Goal: Find specific page/section: Find specific page/section

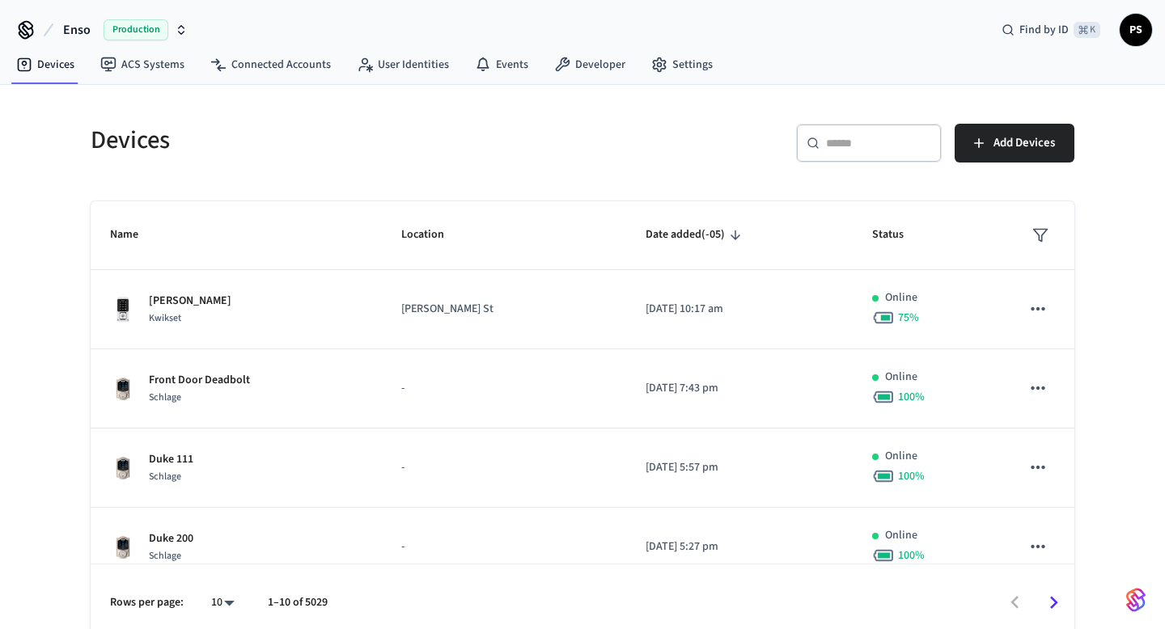
click at [879, 135] on input "text" at bounding box center [878, 143] width 105 height 16
paste input "**********"
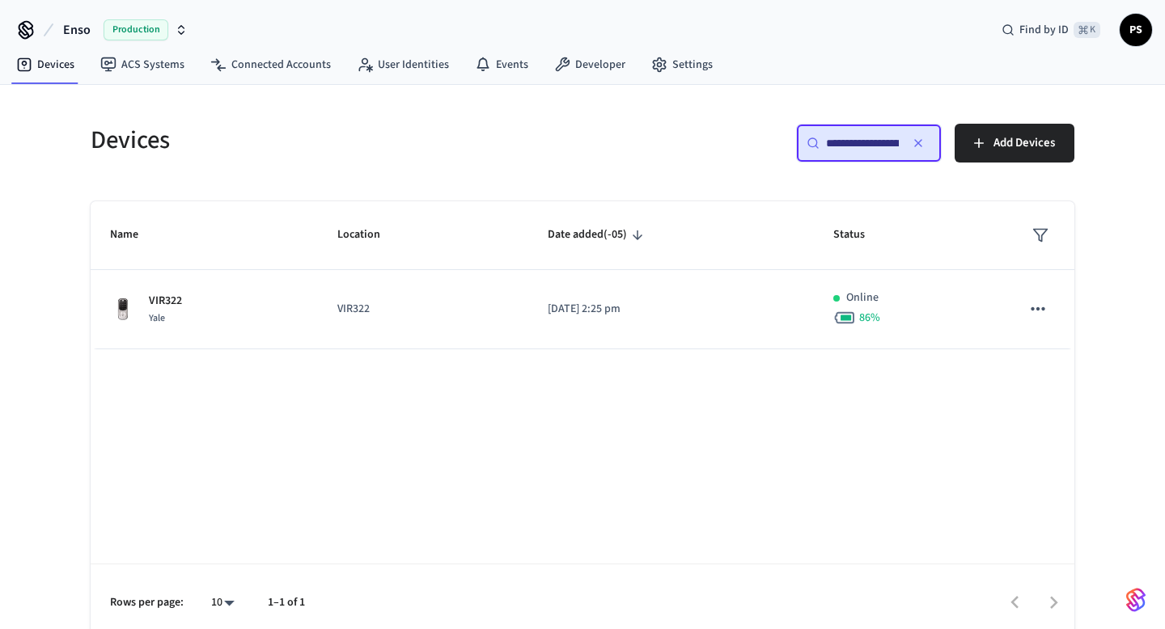
scroll to position [0, 117]
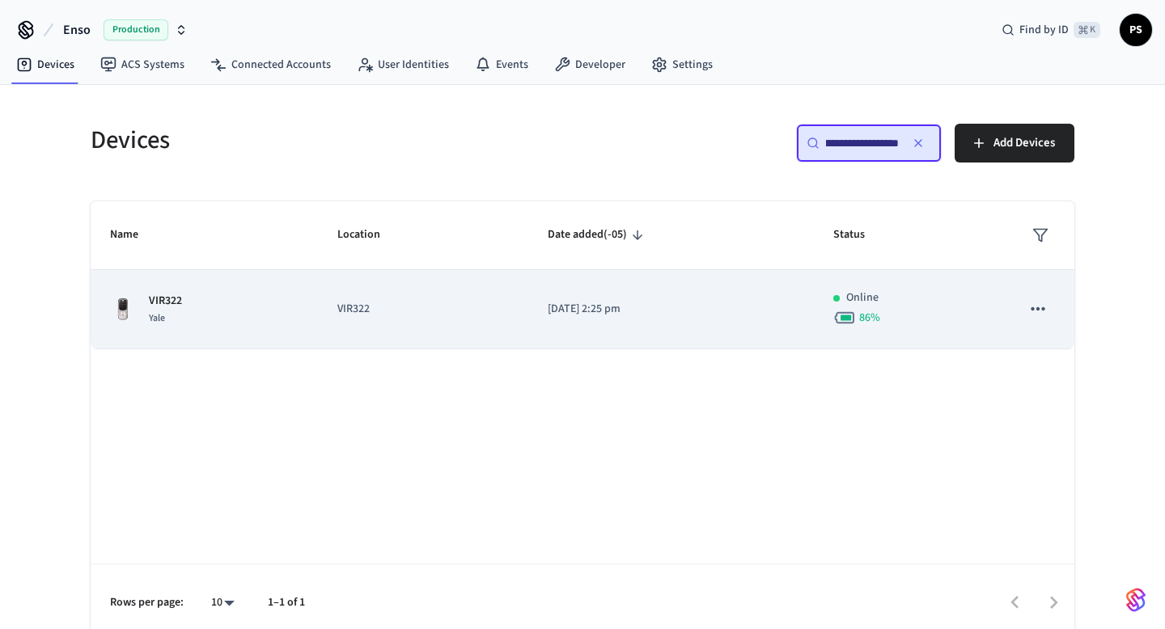
type input "**********"
click at [250, 298] on div "VIR322 Yale" at bounding box center [204, 310] width 189 height 34
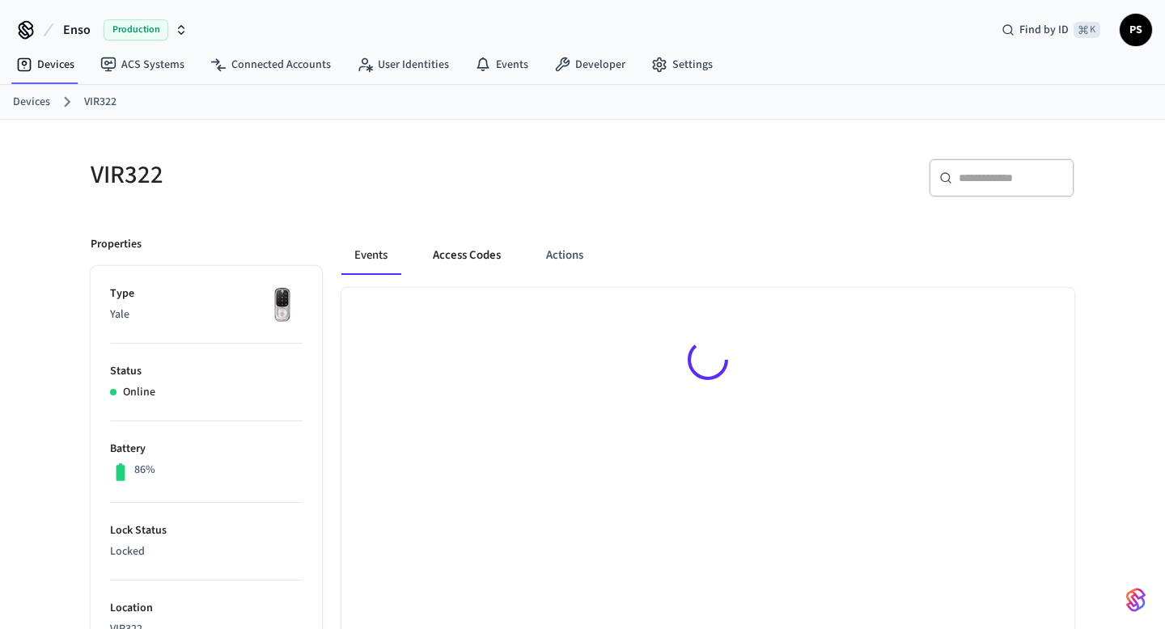
click at [475, 260] on button "Access Codes" at bounding box center [467, 255] width 94 height 39
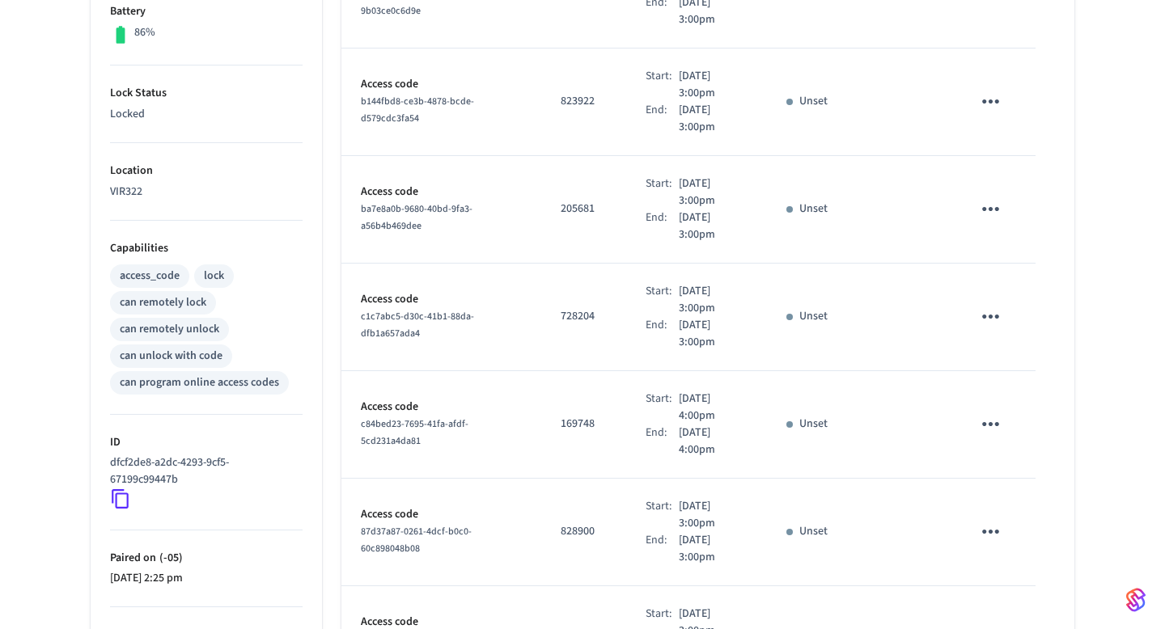
scroll to position [828, 0]
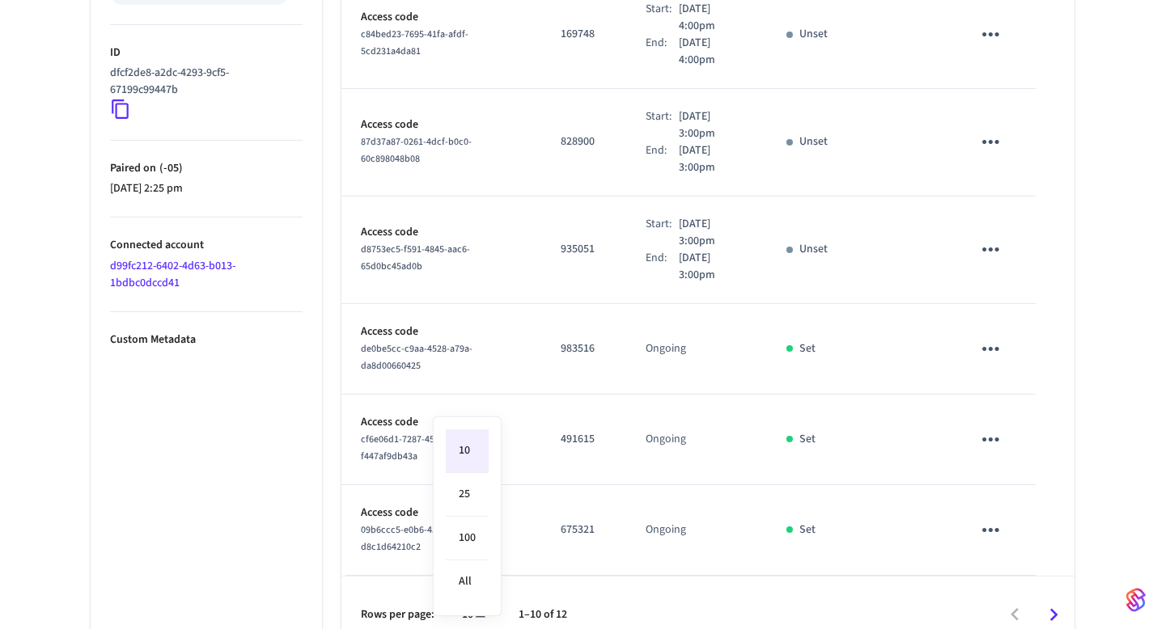
click at [481, 570] on li "All" at bounding box center [467, 582] width 43 height 43
type input "**"
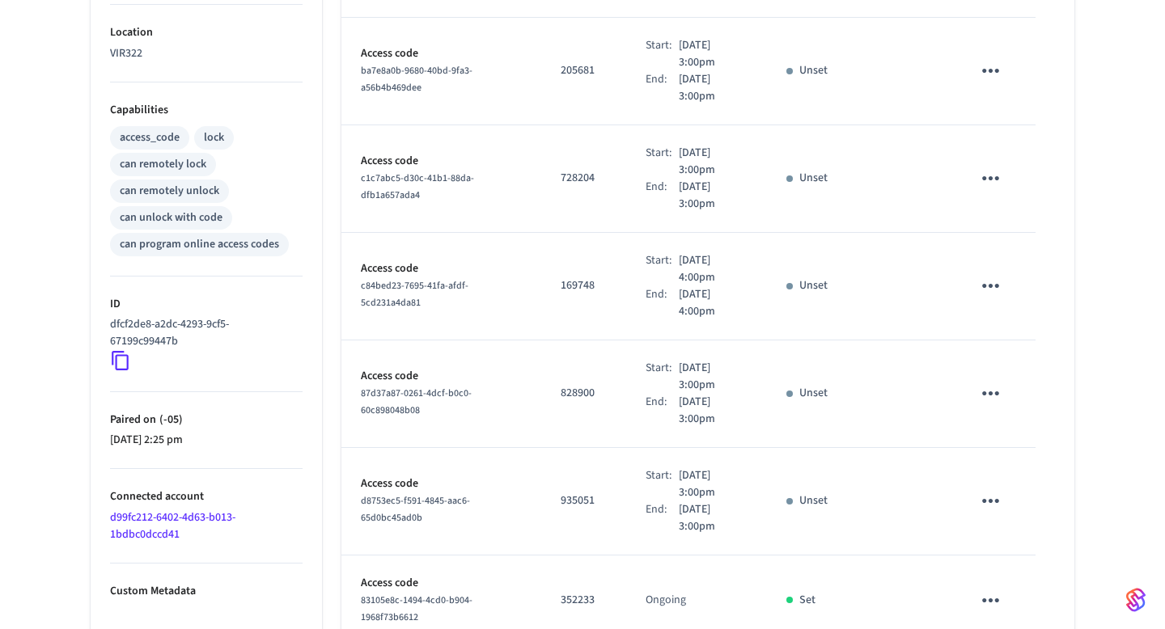
scroll to position [578, 0]
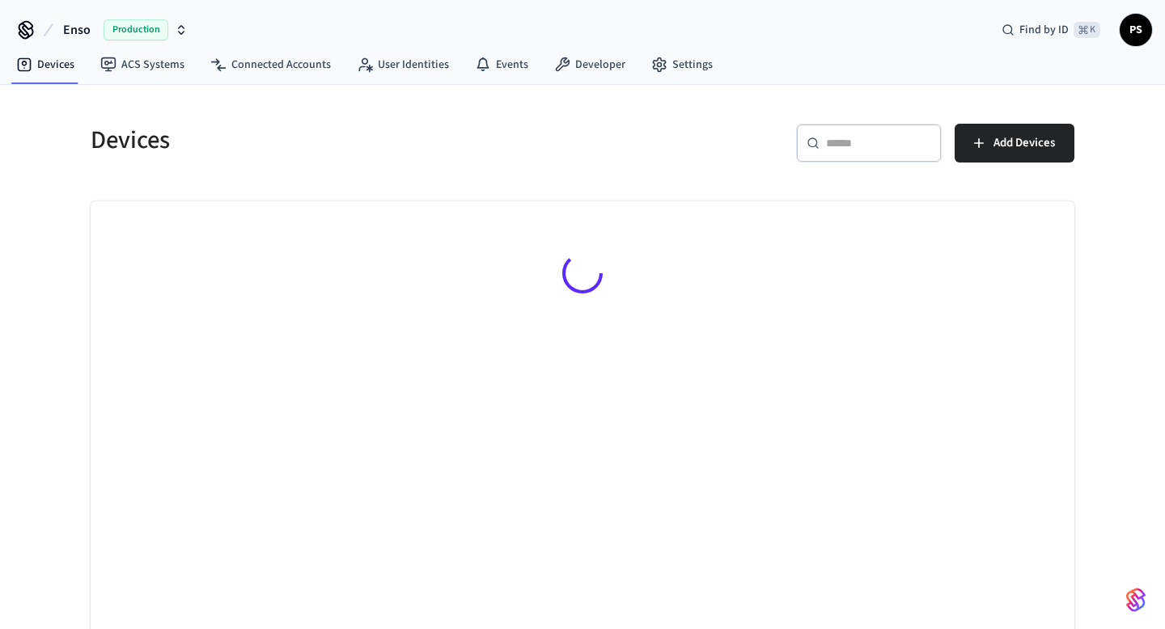
click at [853, 142] on input "text" at bounding box center [878, 143] width 105 height 16
paste input "**********"
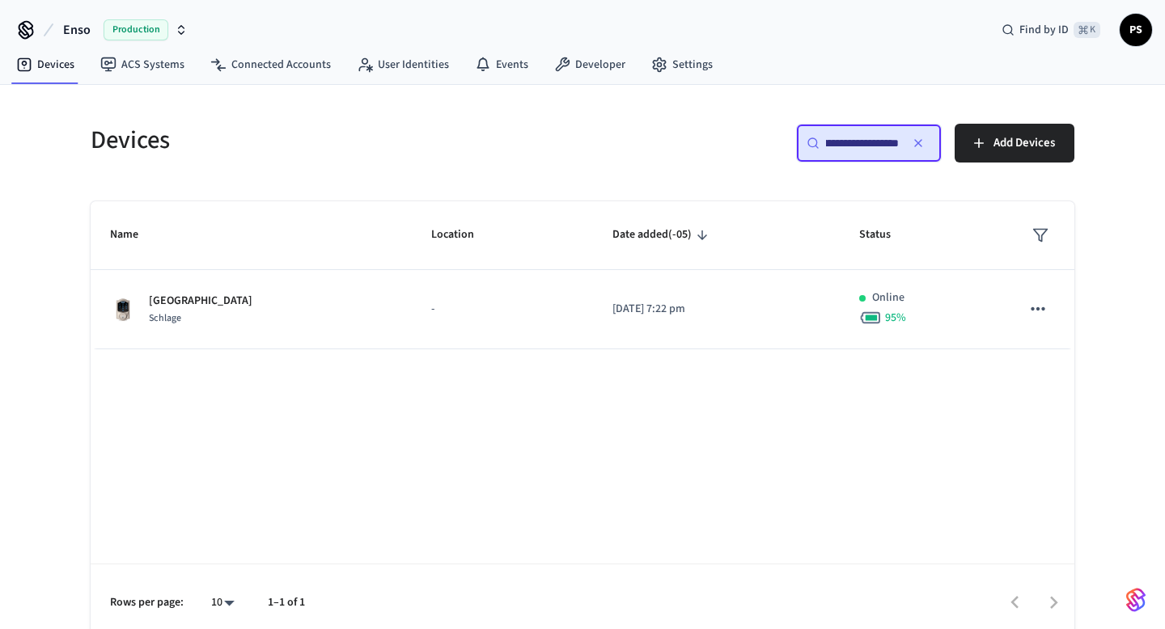
type input "**********"
click at [377, 299] on div "Scottsdale Pub house Schlage" at bounding box center [251, 310] width 282 height 34
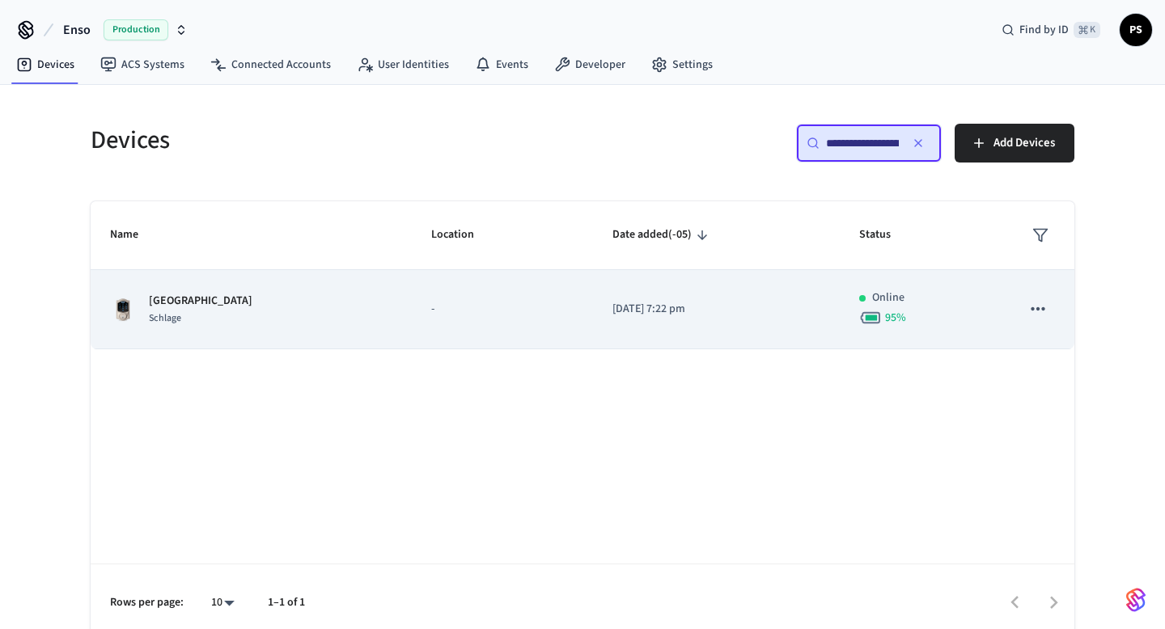
click at [182, 320] on div "Schlage" at bounding box center [201, 318] width 104 height 17
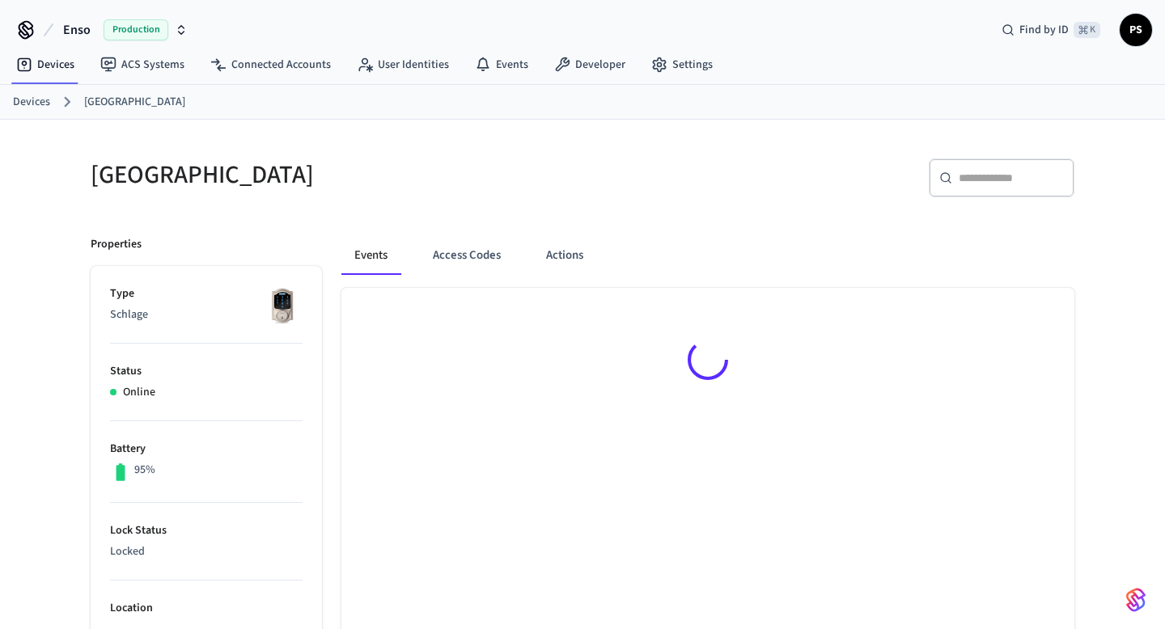
click at [182, 320] on p "Schlage" at bounding box center [206, 315] width 193 height 17
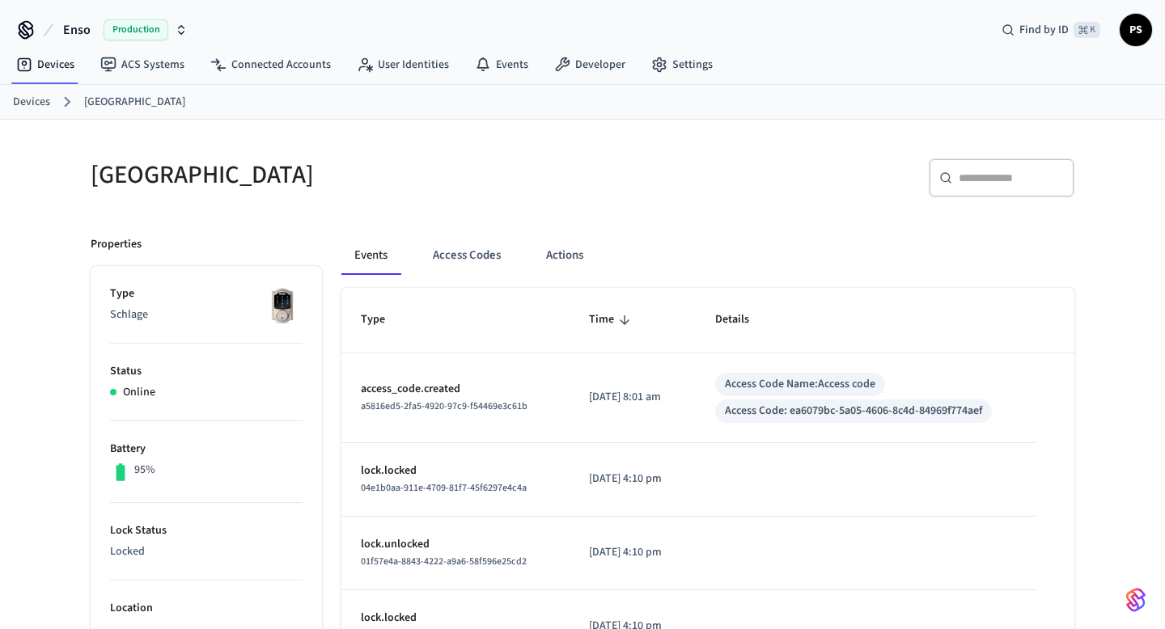
scroll to position [549, 0]
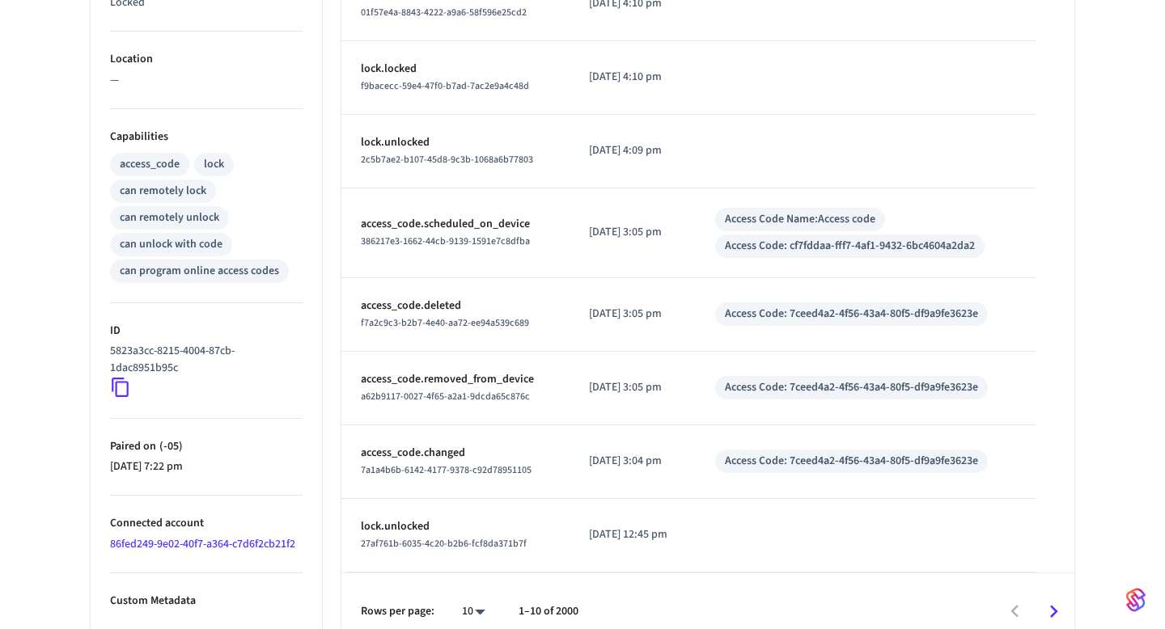
click at [1057, 608] on icon "Go to next page" at bounding box center [1053, 611] width 25 height 25
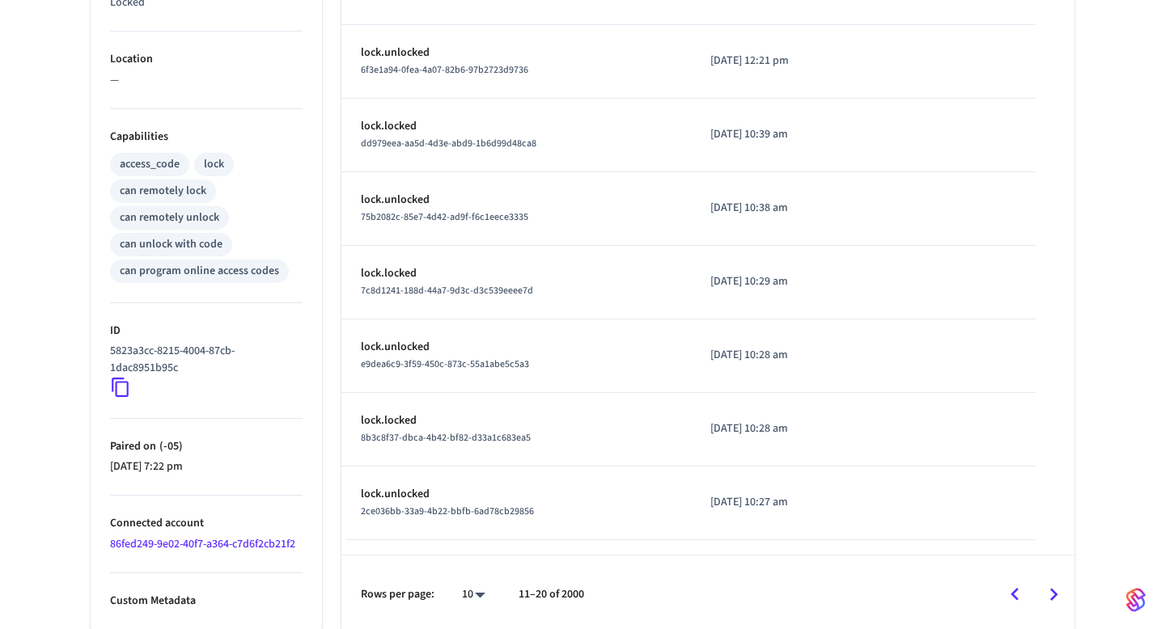
click at [476, 591] on body "Enso Production Find by ID ⌘ K PS Devices ACS Systems Connected Accounts User I…" at bounding box center [582, 42] width 1165 height 1183
click at [468, 582] on li "100" at bounding box center [467, 582] width 43 height 43
type input "***"
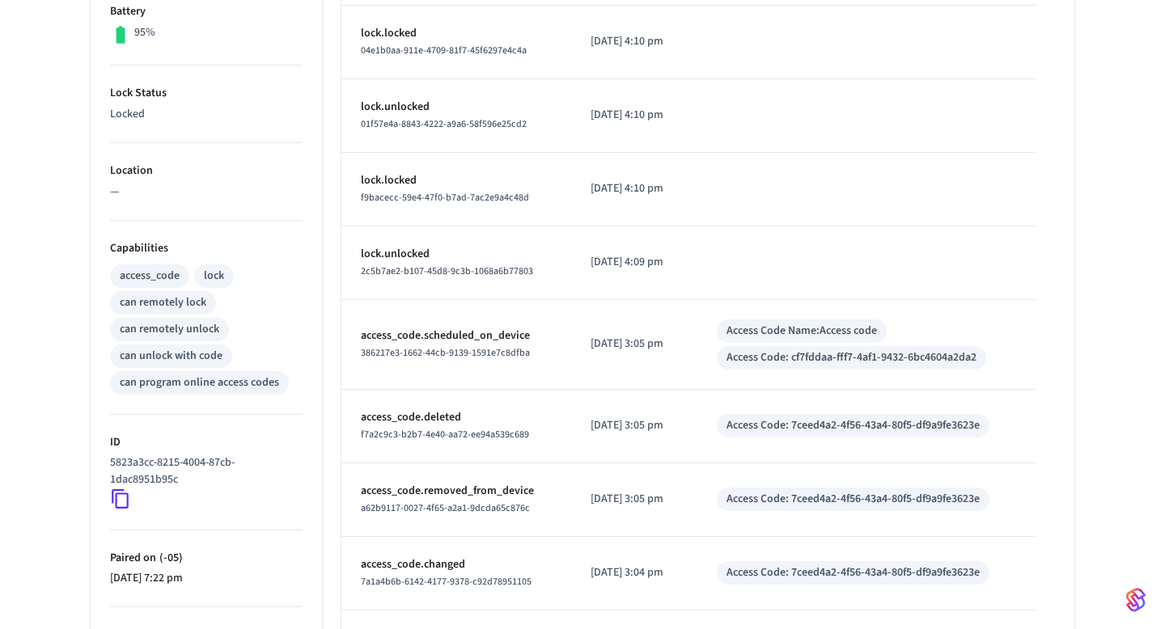
scroll to position [0, 0]
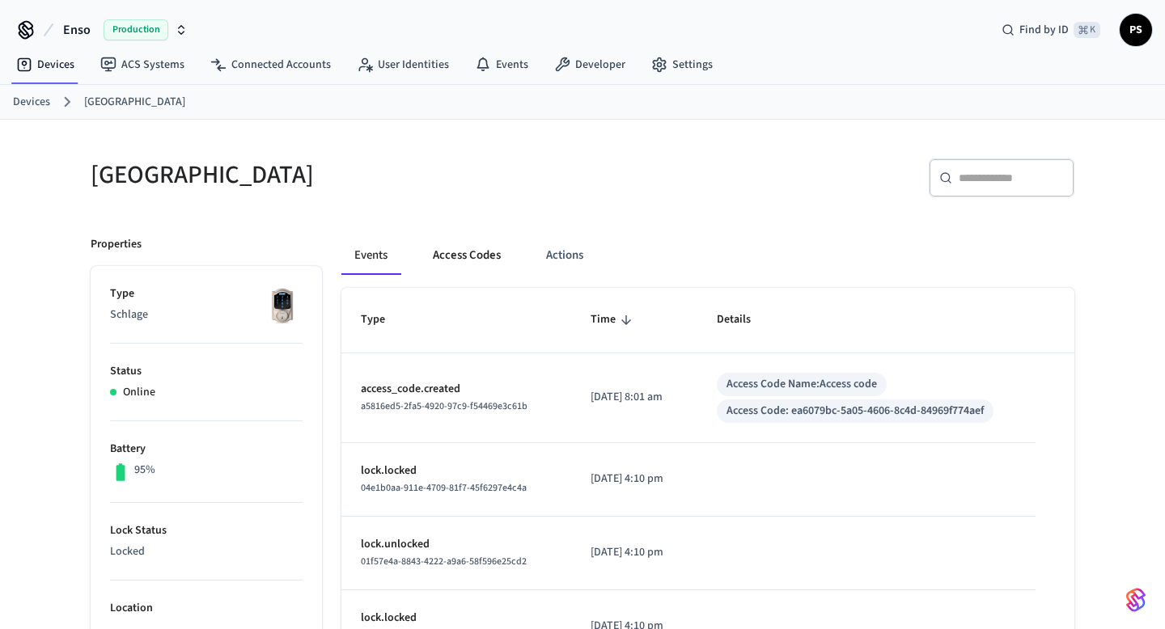
click at [478, 264] on button "Access Codes" at bounding box center [467, 255] width 94 height 39
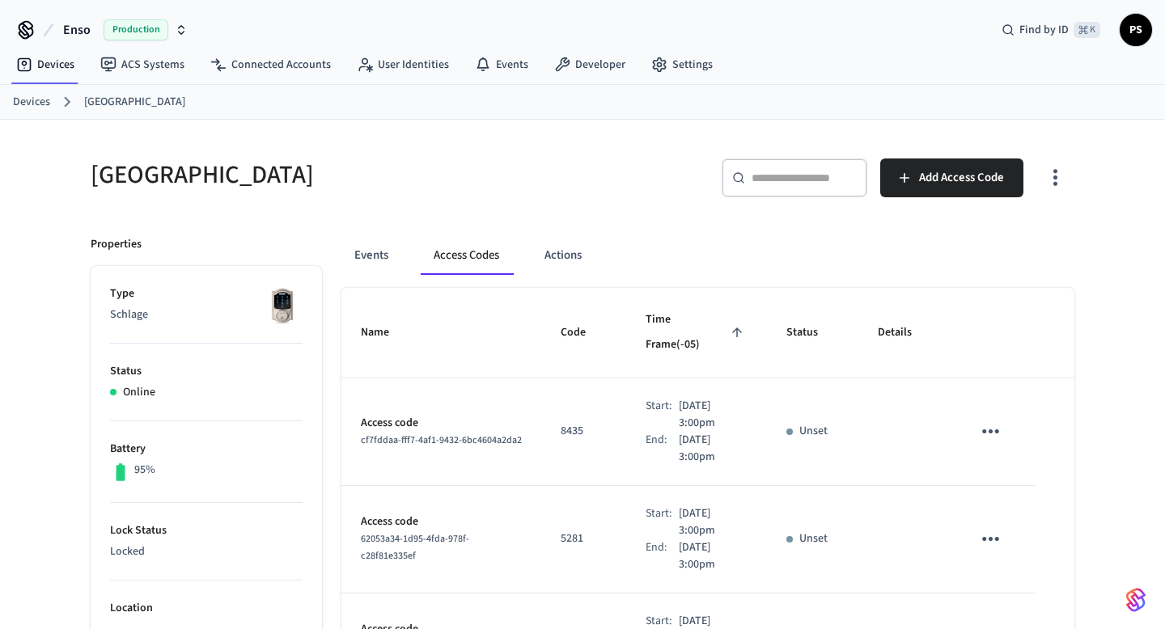
click at [688, 398] on p "Aug 29th 2025 3:00pm" at bounding box center [713, 415] width 69 height 34
click at [395, 252] on button "Events" at bounding box center [371, 255] width 60 height 39
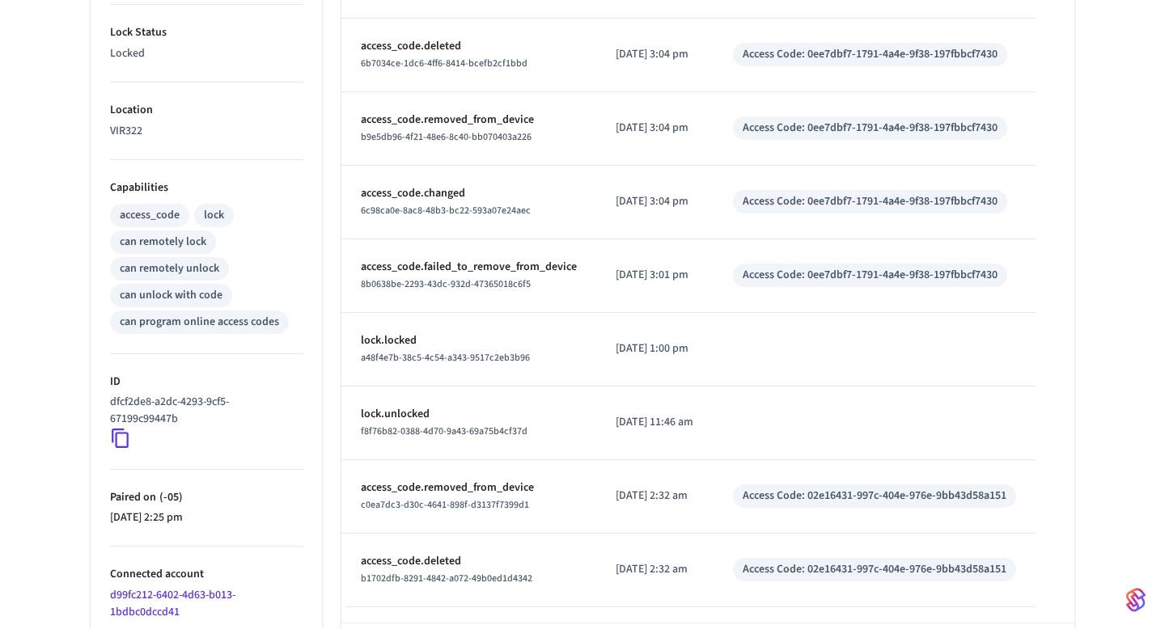
scroll to position [570, 0]
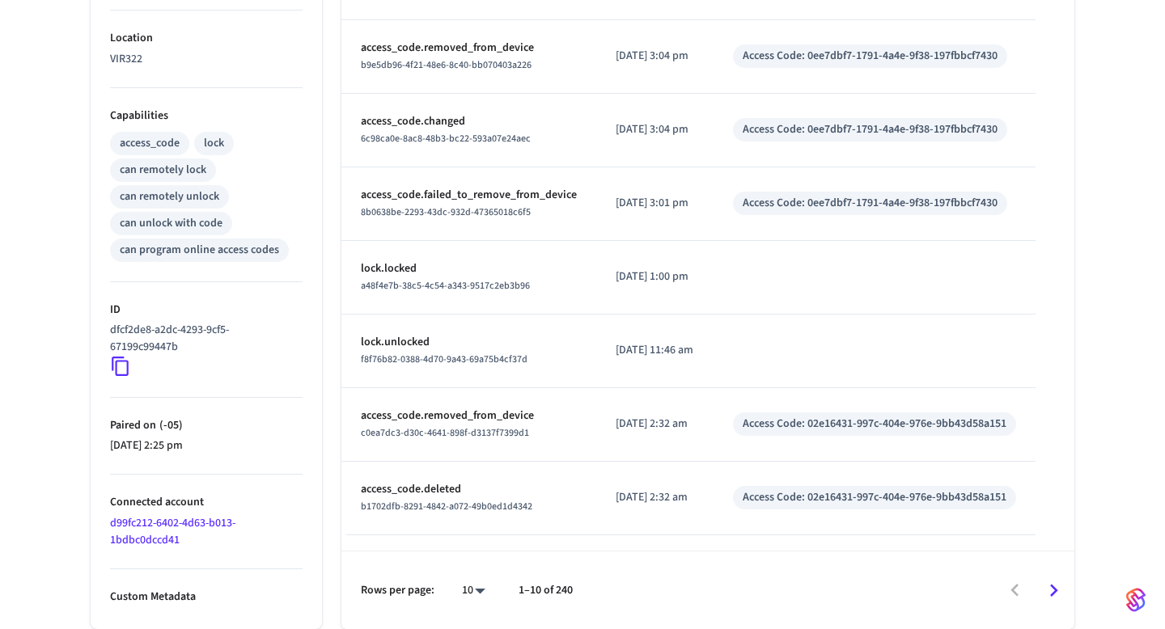
click at [472, 605] on div "10 **" at bounding box center [467, 590] width 52 height 39
click at [472, 589] on body "Enso Production Find by ID ⌘ K PS Devices ACS Systems Connected Accounts User I…" at bounding box center [582, 30] width 1165 height 1200
click at [477, 578] on li "100" at bounding box center [467, 582] width 43 height 43
type input "***"
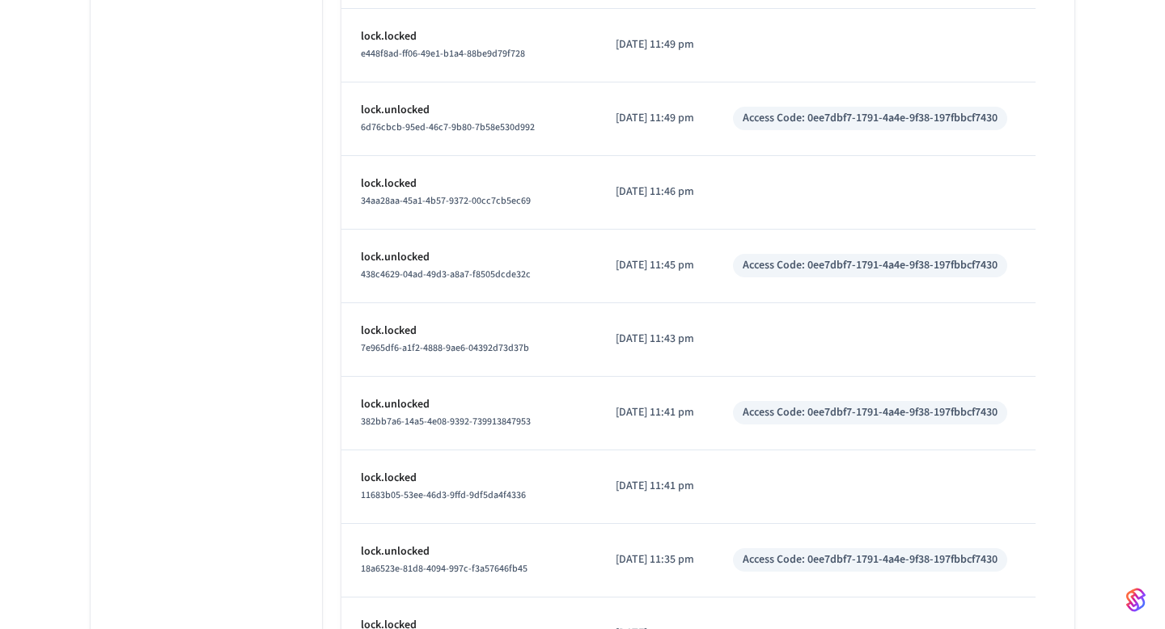
scroll to position [7213, 0]
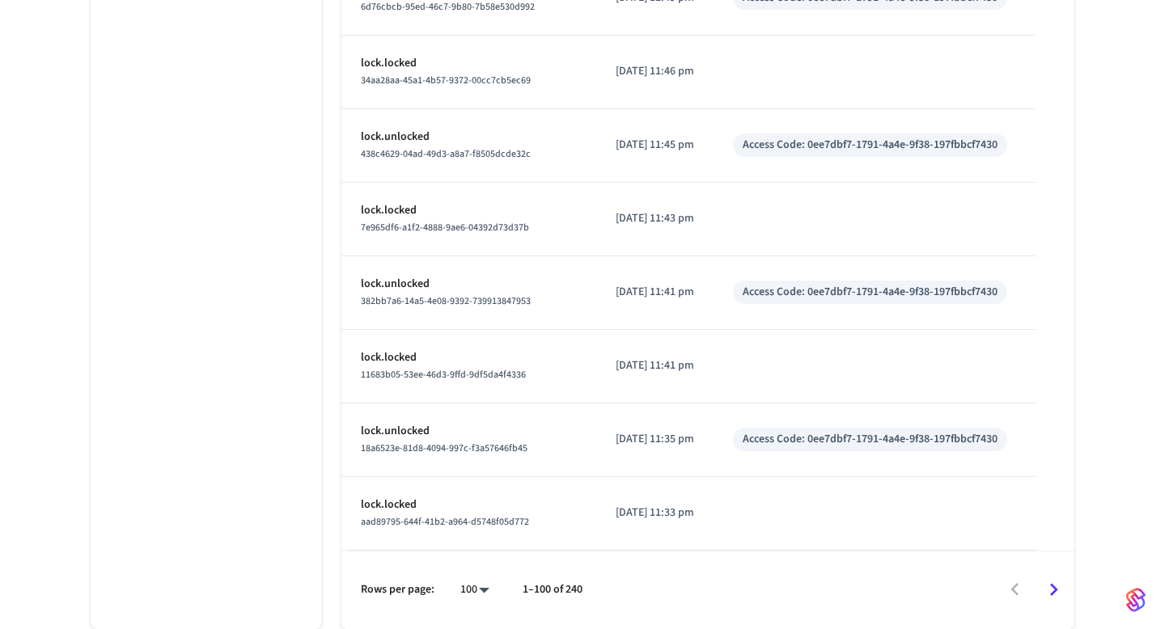
click at [837, 585] on div at bounding box center [582, 314] width 1165 height 629
click at [1052, 595] on icon "Go to next page" at bounding box center [1054, 589] width 8 height 13
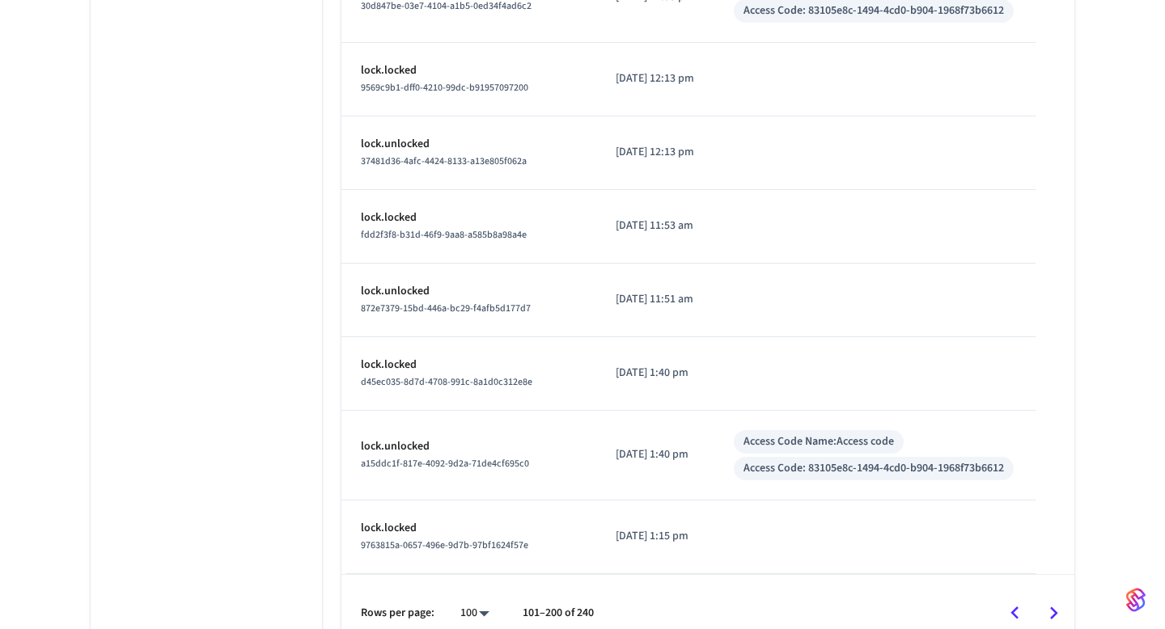
scroll to position [7521, 0]
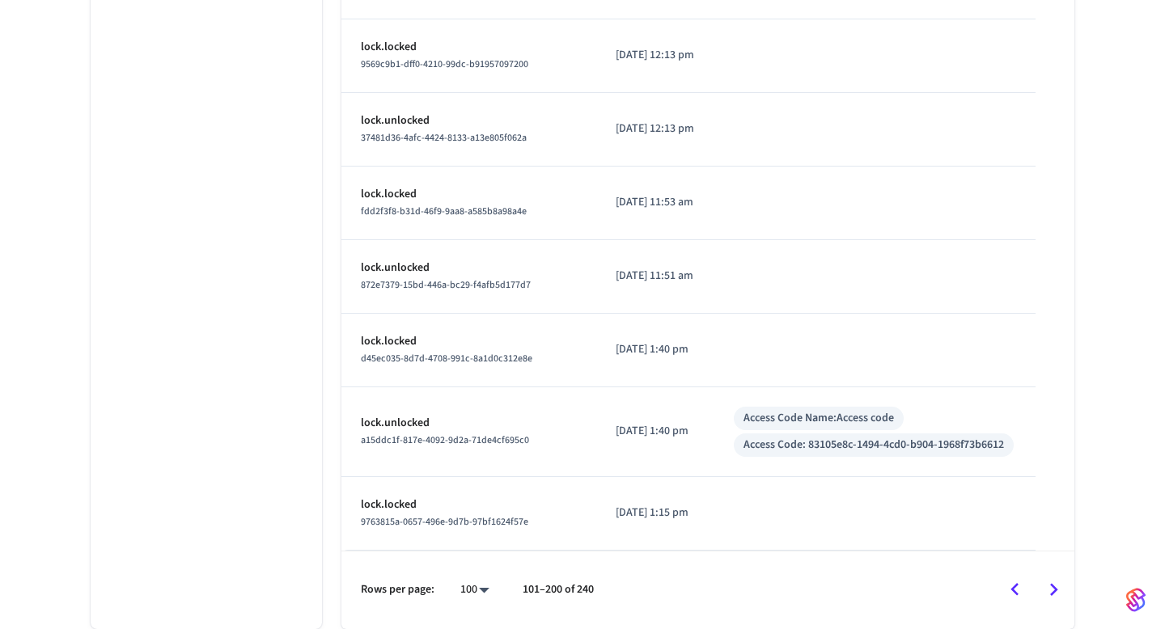
click at [1045, 593] on icon "Go to next page" at bounding box center [1053, 590] width 25 height 25
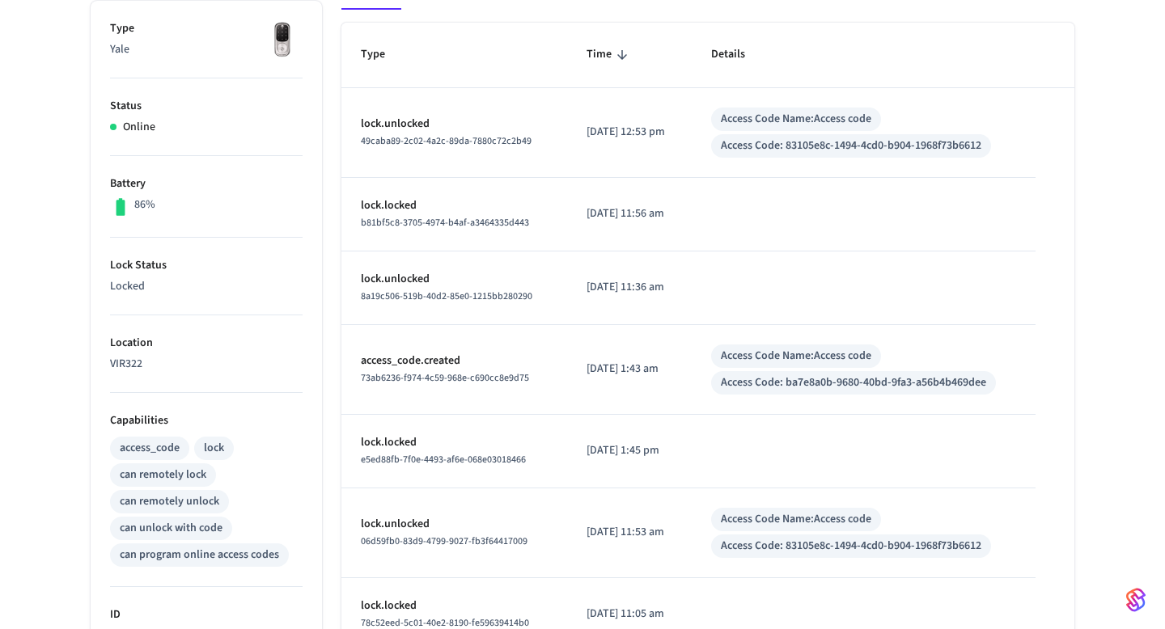
scroll to position [0, 0]
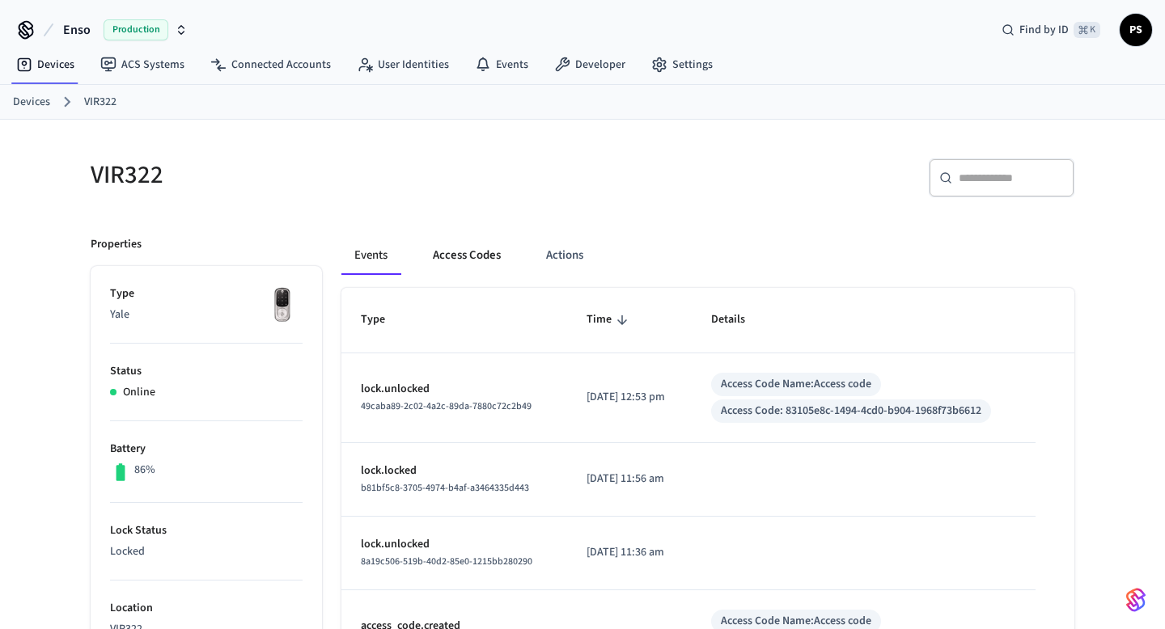
click at [482, 241] on button "Access Codes" at bounding box center [467, 255] width 94 height 39
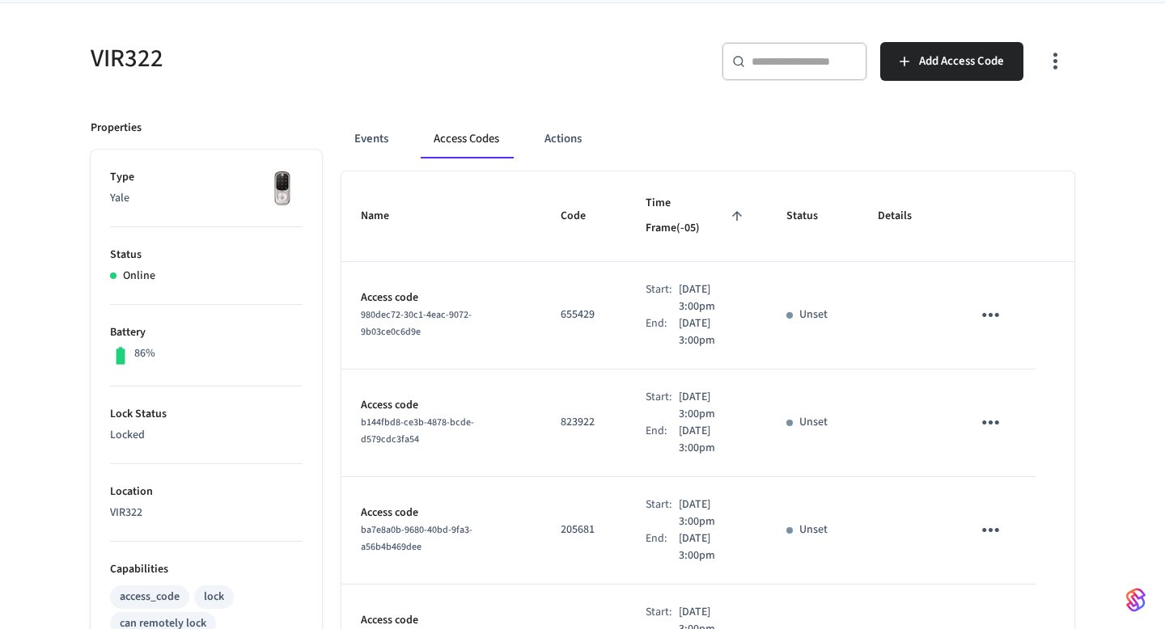
scroll to position [119, 0]
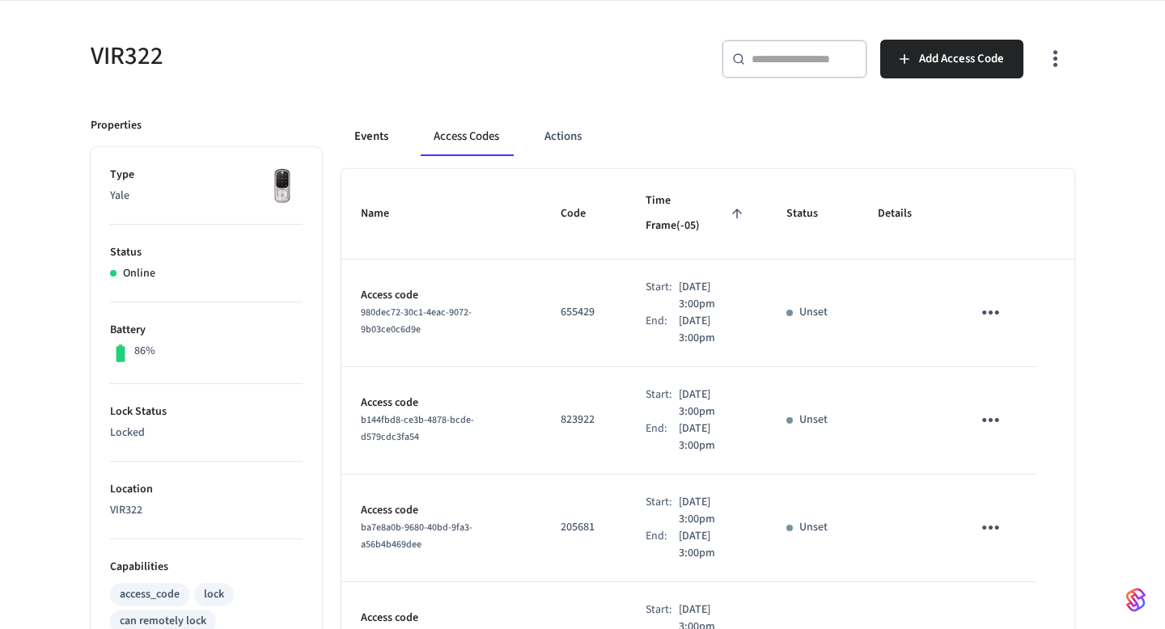
click at [369, 140] on button "Events" at bounding box center [371, 136] width 60 height 39
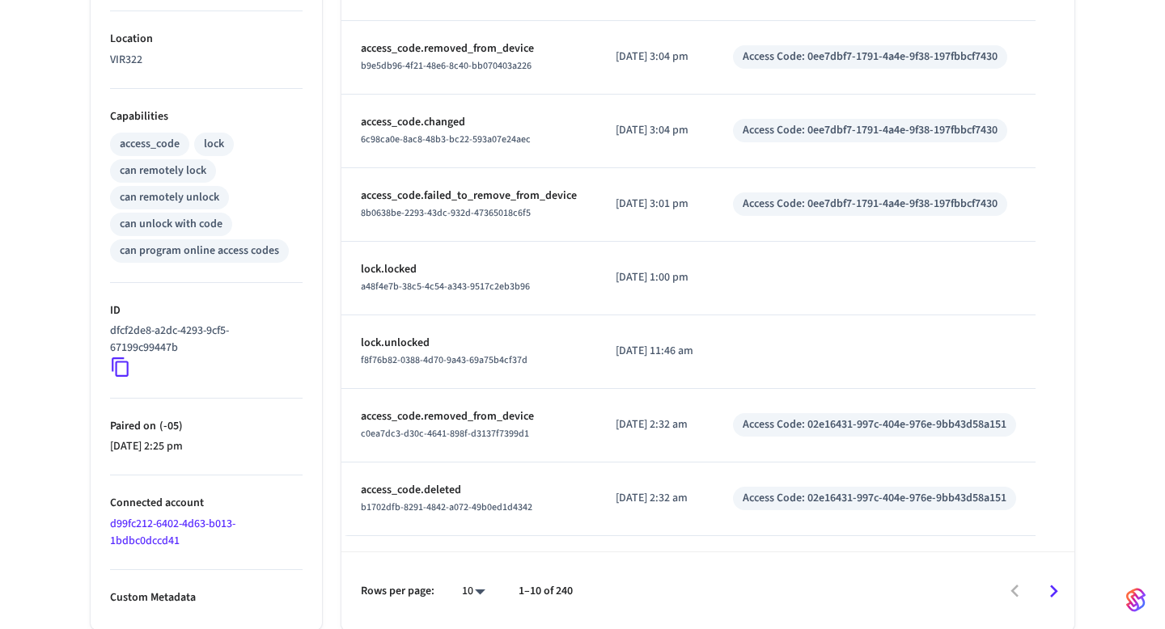
scroll to position [570, 0]
click at [1046, 584] on icon "Go to next page" at bounding box center [1053, 590] width 25 height 25
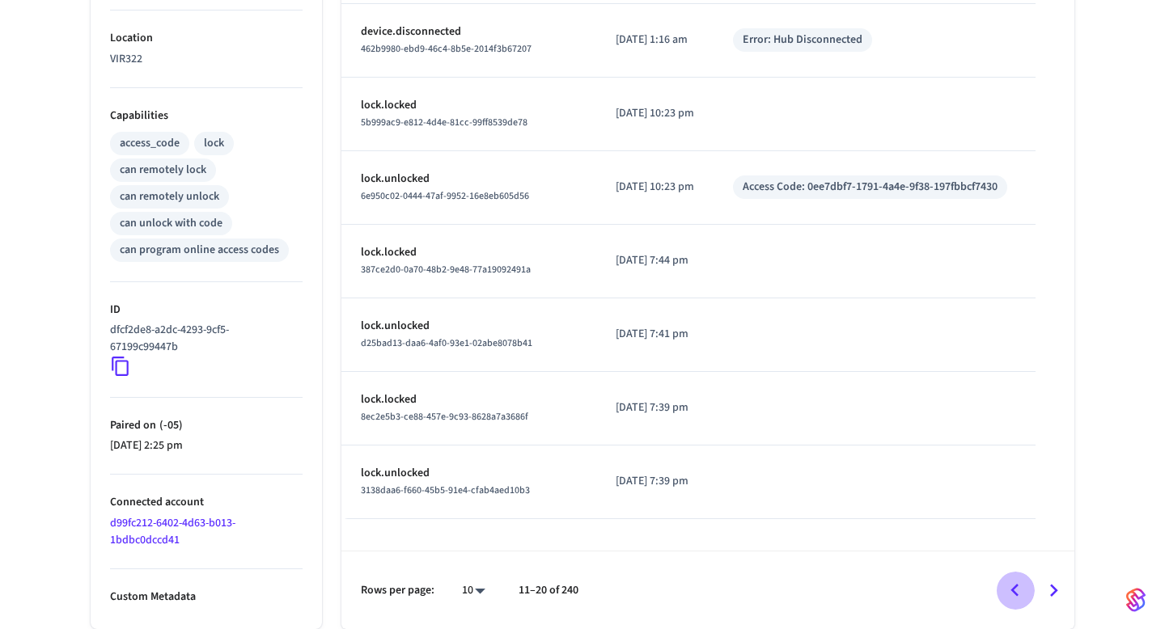
click at [1019, 598] on icon "Go to previous page" at bounding box center [1014, 590] width 25 height 25
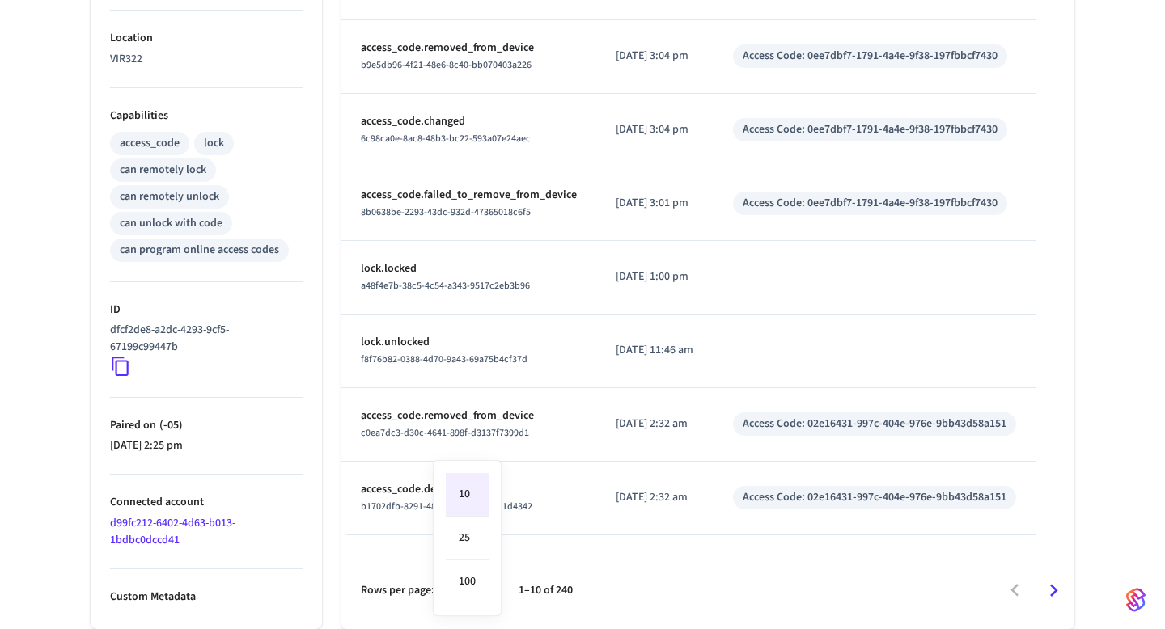
click at [480, 595] on body "Enso Production Find by ID ⌘ K PS Devices ACS Systems Connected Accounts User I…" at bounding box center [582, 30] width 1165 height 1200
click at [478, 564] on li "100" at bounding box center [467, 582] width 43 height 43
type input "***"
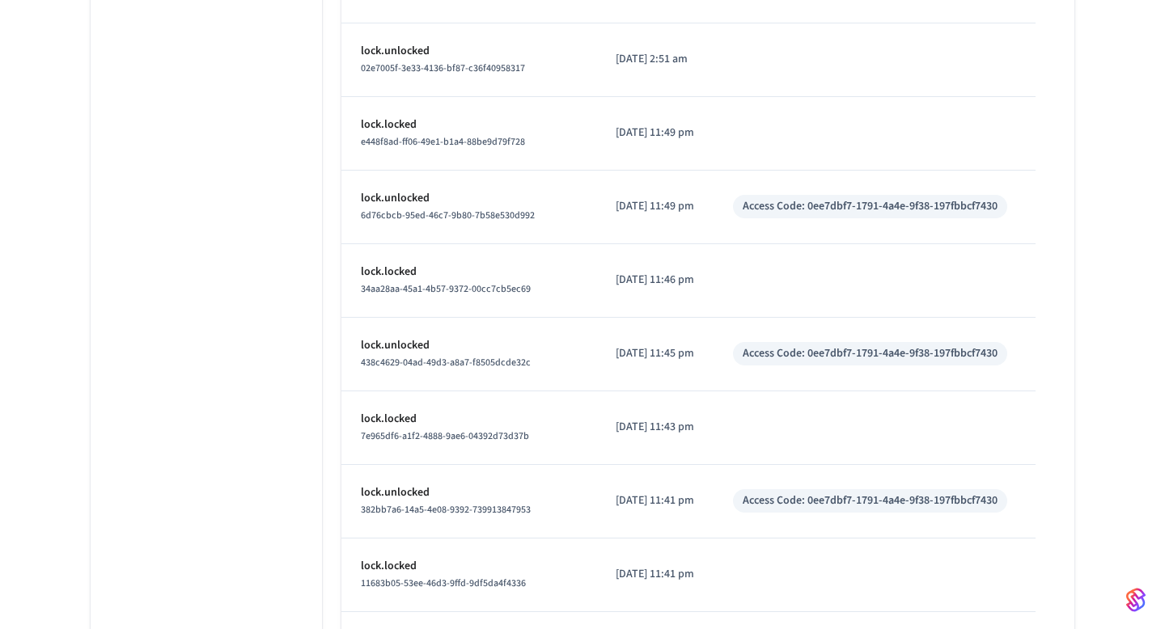
scroll to position [7213, 0]
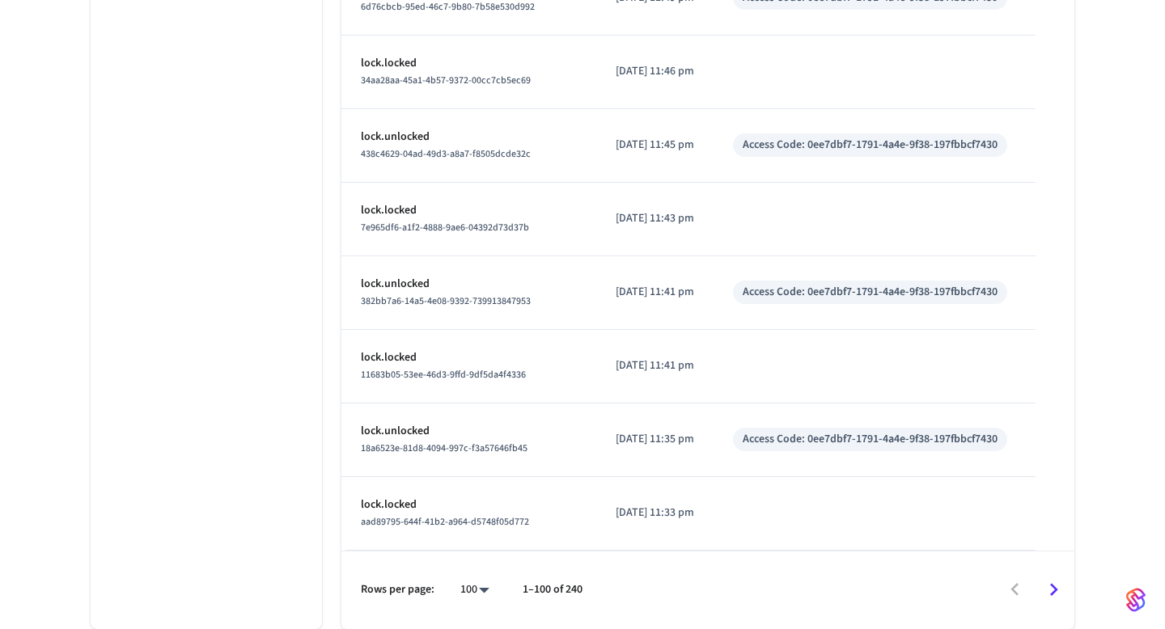
click at [1054, 591] on icon "Go to next page" at bounding box center [1053, 590] width 25 height 25
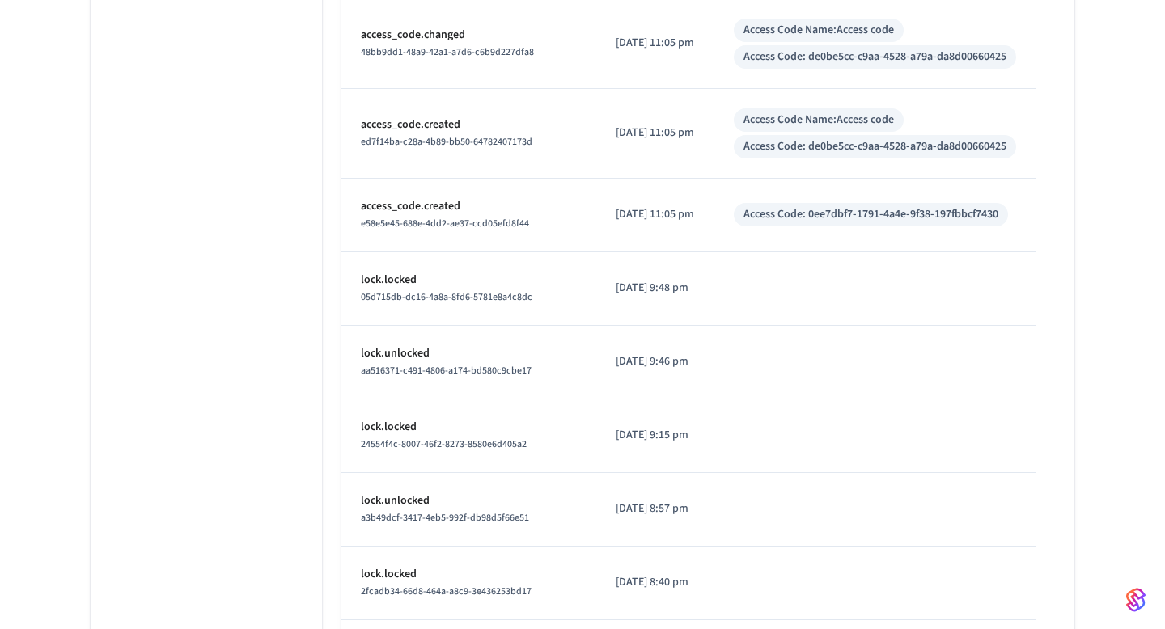
scroll to position [3309, 0]
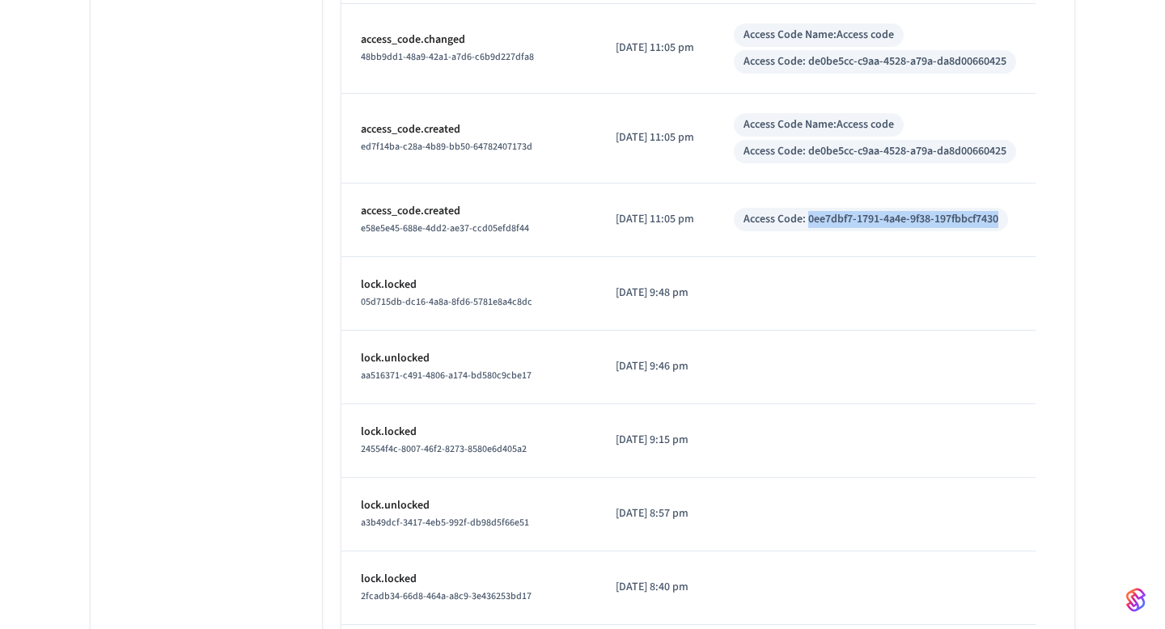
drag, startPoint x: 807, startPoint y: 218, endPoint x: 1019, endPoint y: 218, distance: 211.2
click at [1019, 218] on td "Access Code: 0ee7dbf7-1791-4a4e-9f38-197fbbcf7430" at bounding box center [874, 221] width 321 height 74
copy div "0ee7dbf7-1791-4a4e-9f38-197fbbcf7430"
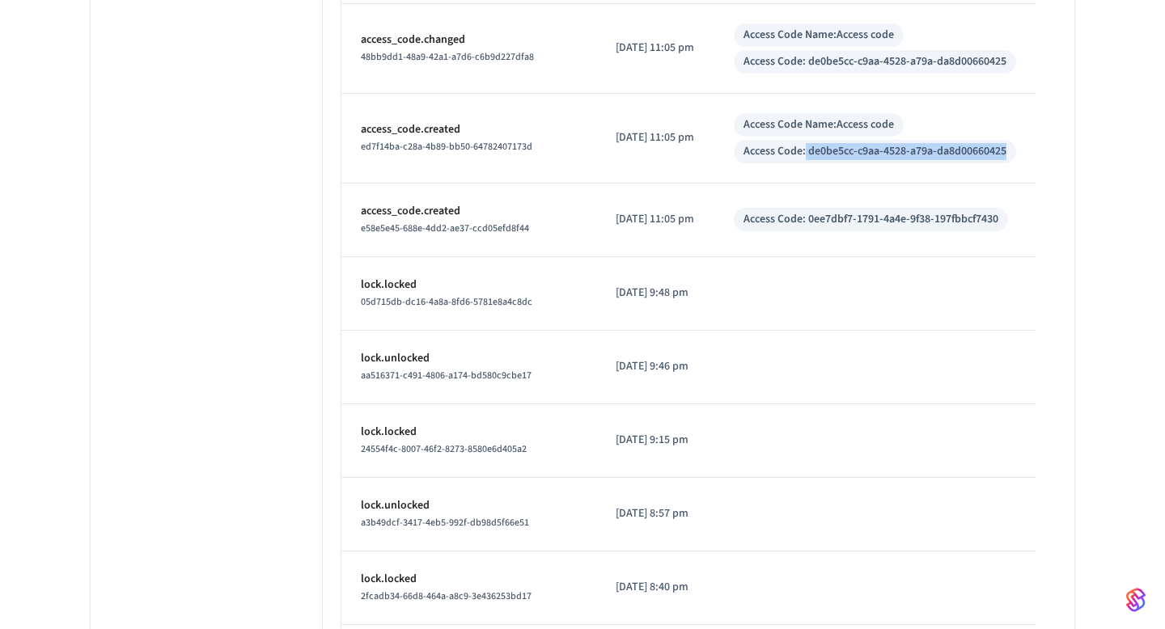
drag, startPoint x: 803, startPoint y: 147, endPoint x: 1039, endPoint y: 164, distance: 236.0
copy div "de0be5cc-c9aa-4528-a79a-da8d00660425"
click at [821, 66] on div "Access Code: de0be5cc-c9aa-4528-a79a-da8d00660425" at bounding box center [874, 61] width 263 height 17
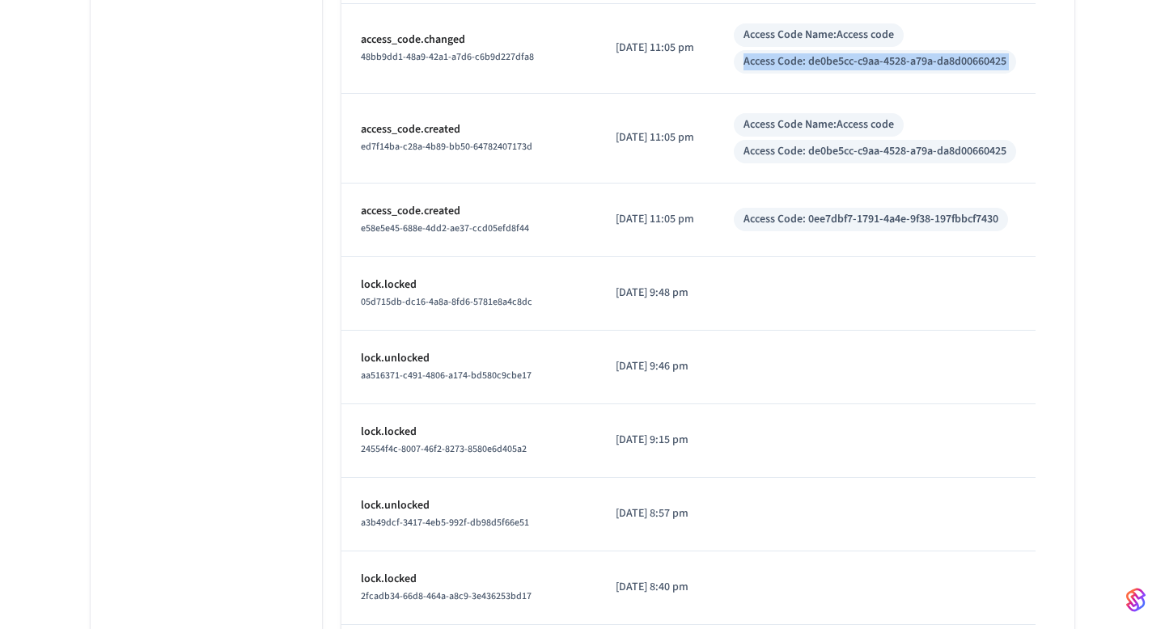
click at [821, 66] on div "Access Code: de0be5cc-c9aa-4528-a79a-da8d00660425" at bounding box center [874, 61] width 263 height 17
click at [814, 62] on div "Access Code: de0be5cc-c9aa-4528-a79a-da8d00660425" at bounding box center [874, 61] width 263 height 17
drag, startPoint x: 807, startPoint y: 61, endPoint x: 1032, endPoint y: 74, distance: 225.2
click at [1032, 74] on td "Access Code Name: Access code Access Code: de0be5cc-c9aa-4528-a79a-da8d00660425" at bounding box center [874, 49] width 321 height 90
copy div "de0be5cc-c9aa-4528-a79a-da8d00660425"
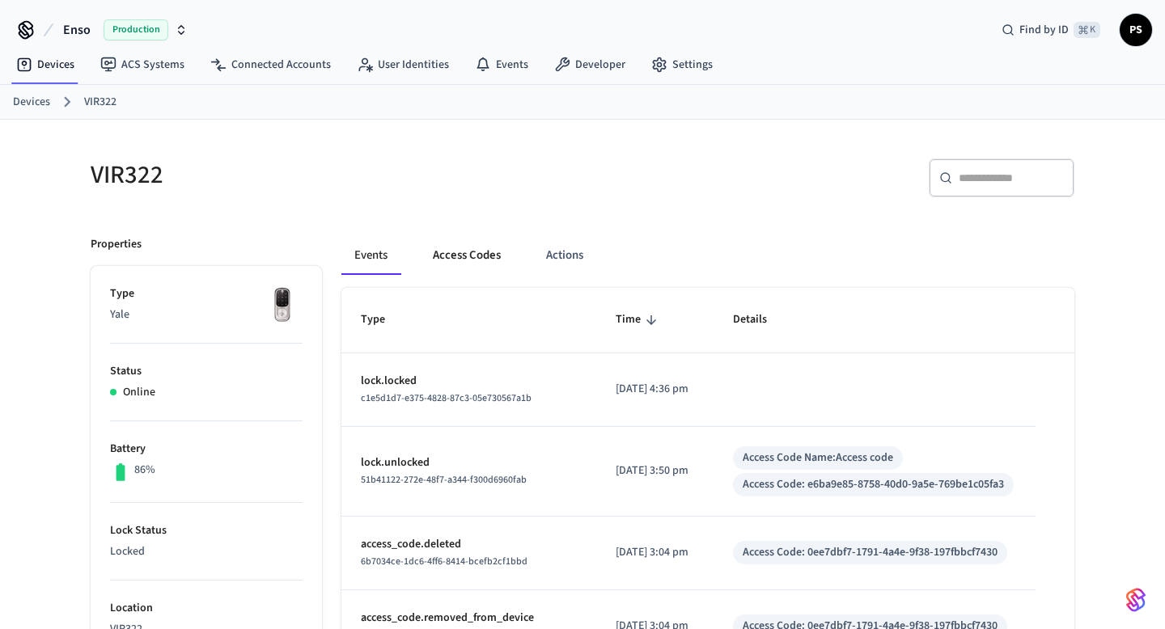
click at [454, 249] on button "Access Codes" at bounding box center [467, 255] width 94 height 39
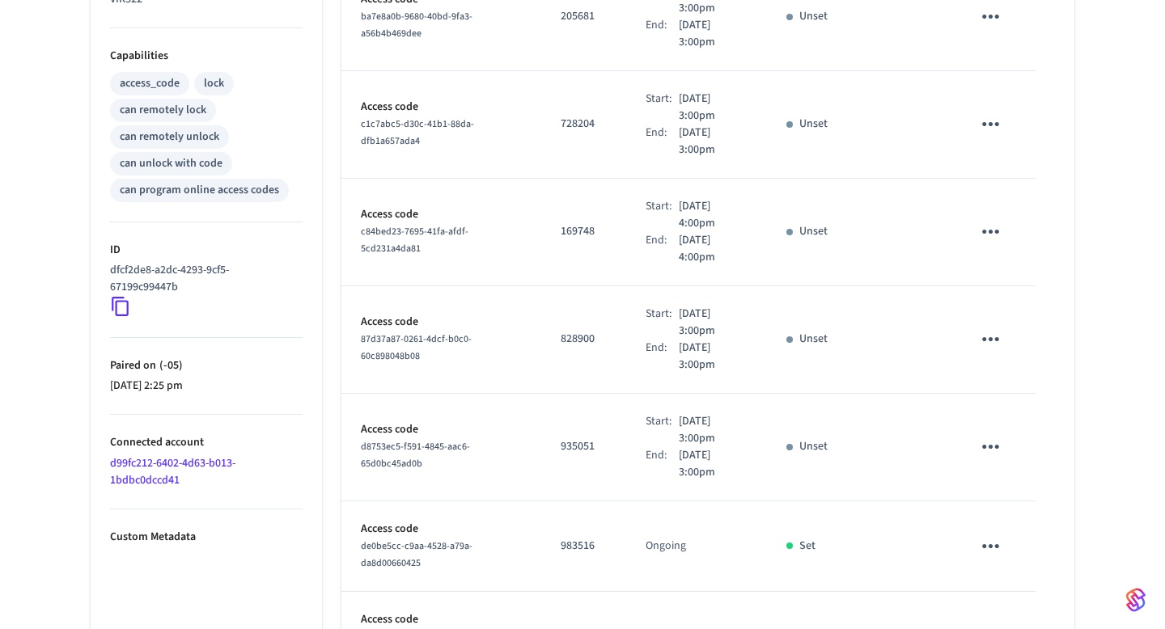
scroll to position [628, 0]
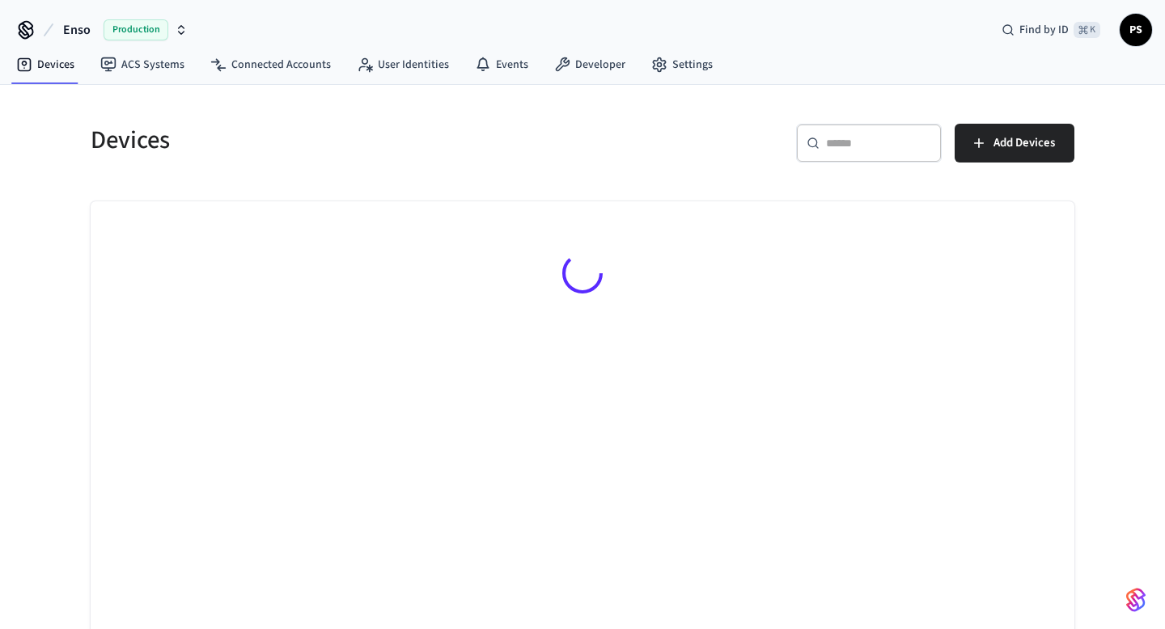
paste input "**********"
click at [876, 138] on input "text" at bounding box center [878, 143] width 105 height 16
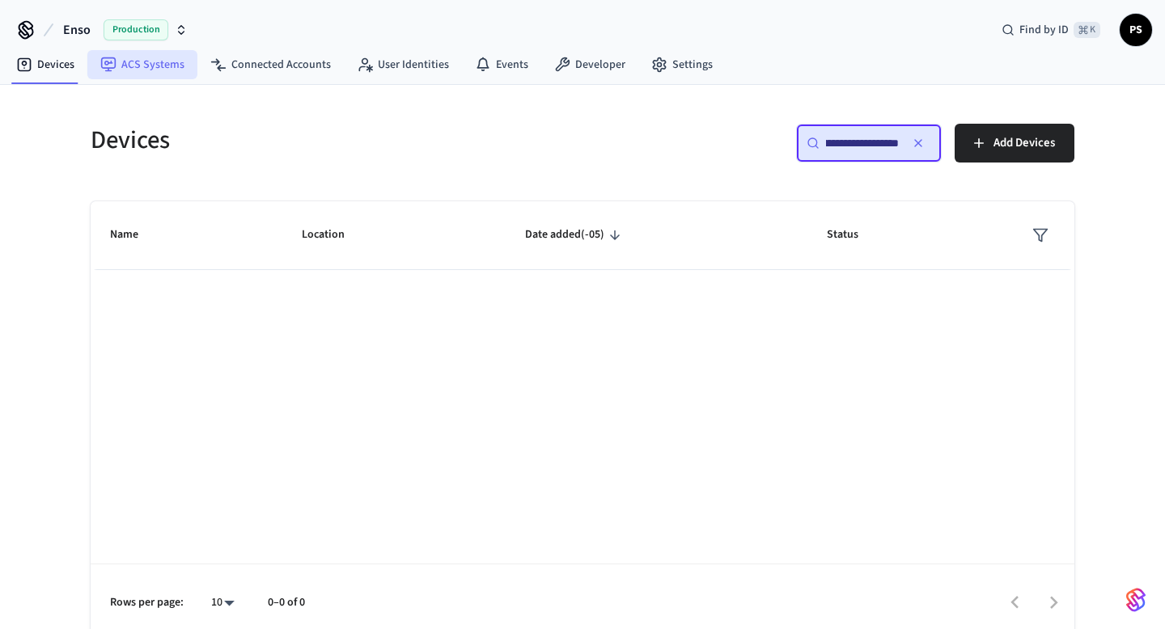
scroll to position [0, 114]
type input "**********"
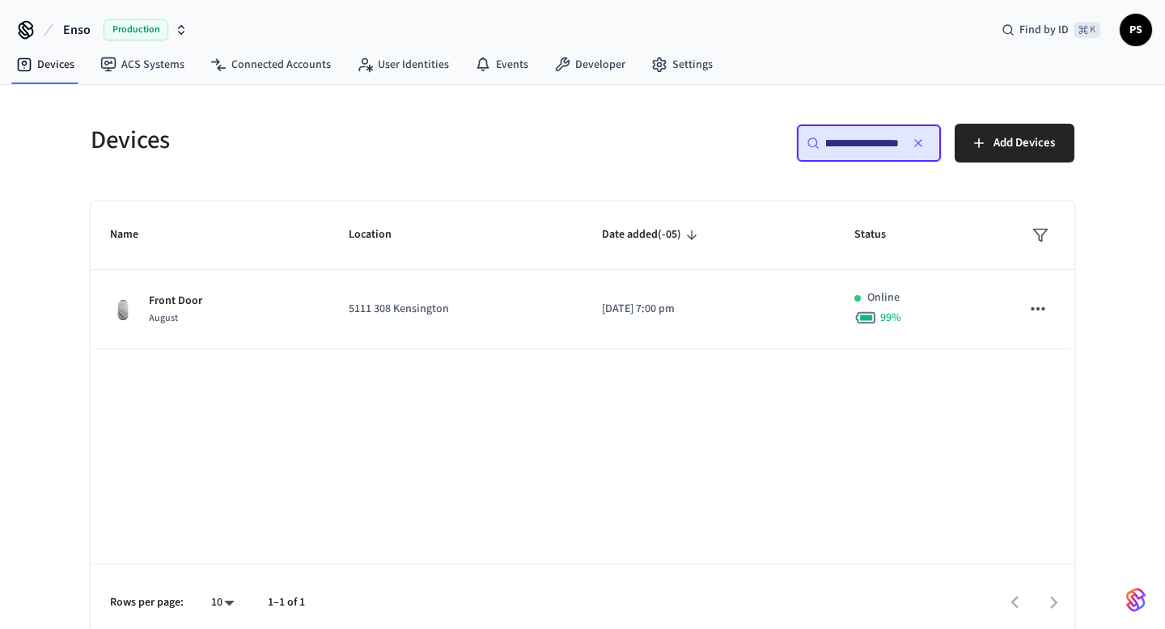
scroll to position [0, 0]
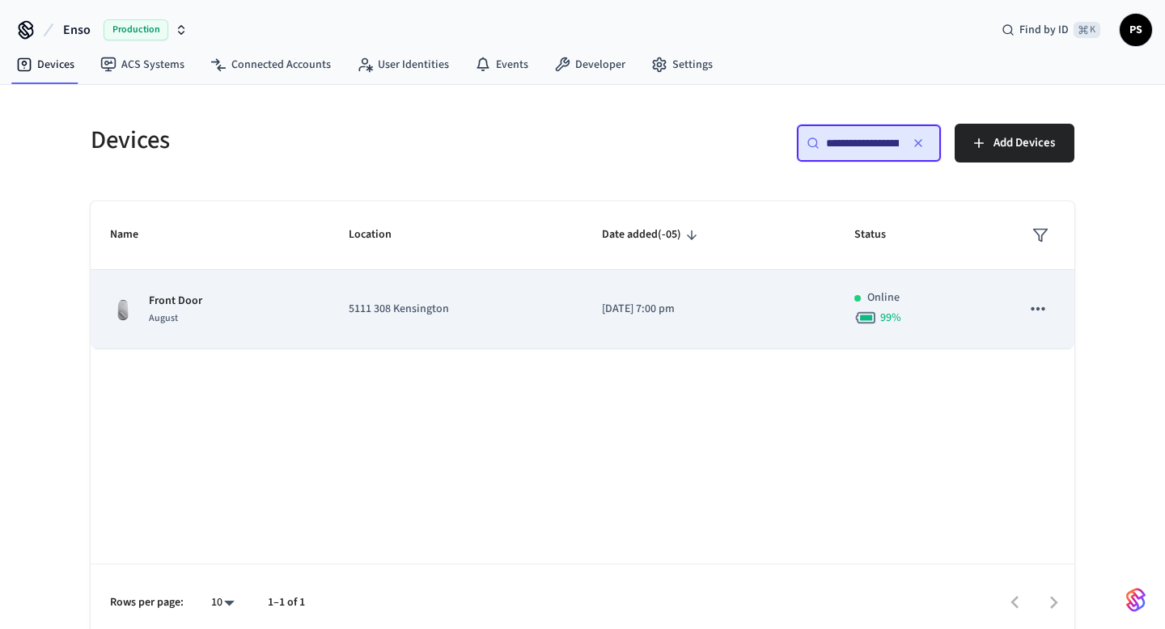
click at [244, 303] on div "Front Door August" at bounding box center [210, 310] width 200 height 34
click at [194, 313] on div "August" at bounding box center [175, 318] width 53 height 17
